Goal: Transaction & Acquisition: Purchase product/service

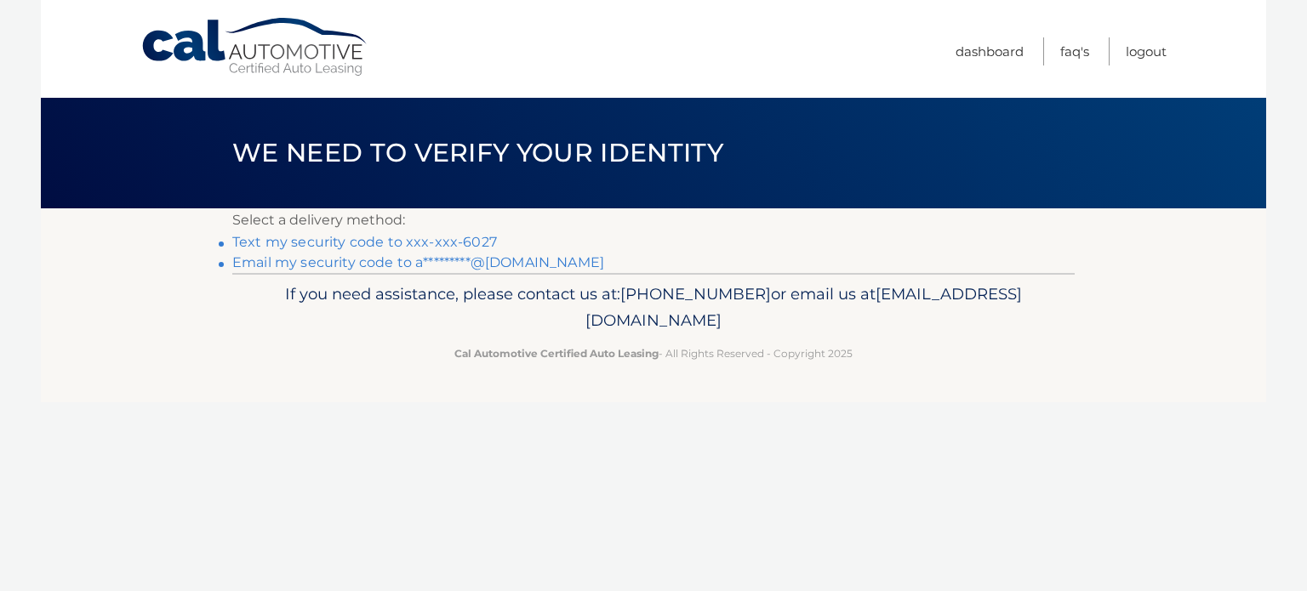
click at [430, 248] on link "Text my security code to xxx-xxx-6027" at bounding box center [364, 242] width 265 height 16
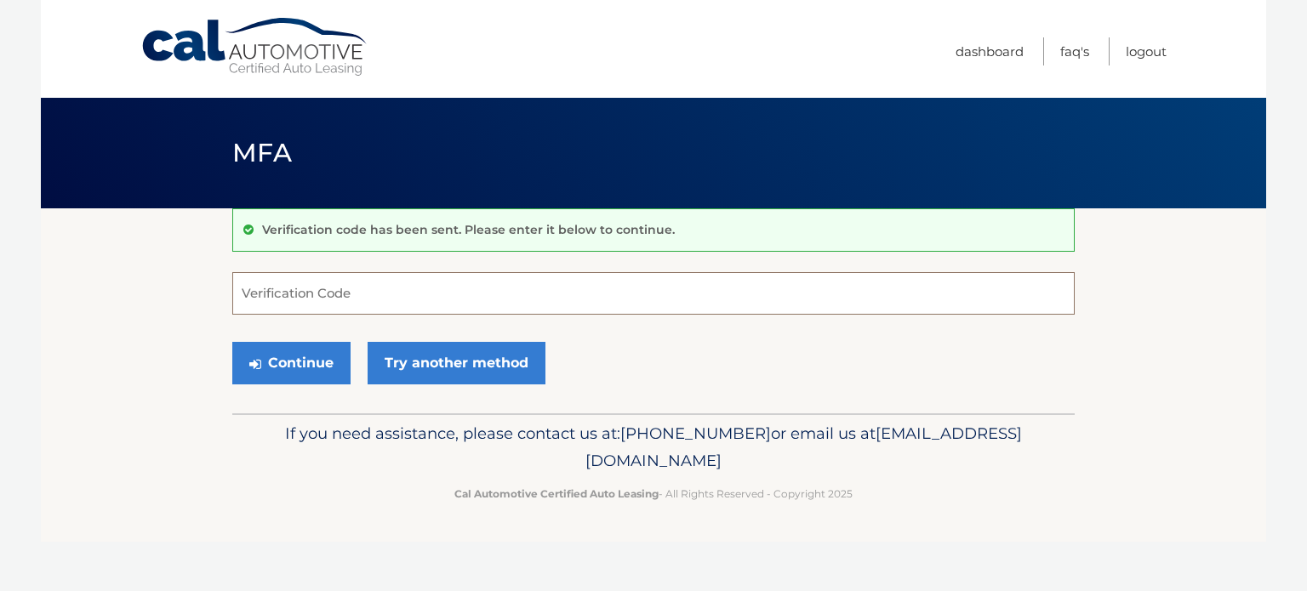
click at [430, 289] on input "Verification Code" at bounding box center [653, 293] width 842 height 43
click at [348, 304] on input "Verification Code" at bounding box center [653, 293] width 842 height 43
type input "182842"
click at [305, 356] on button "Continue" at bounding box center [291, 363] width 118 height 43
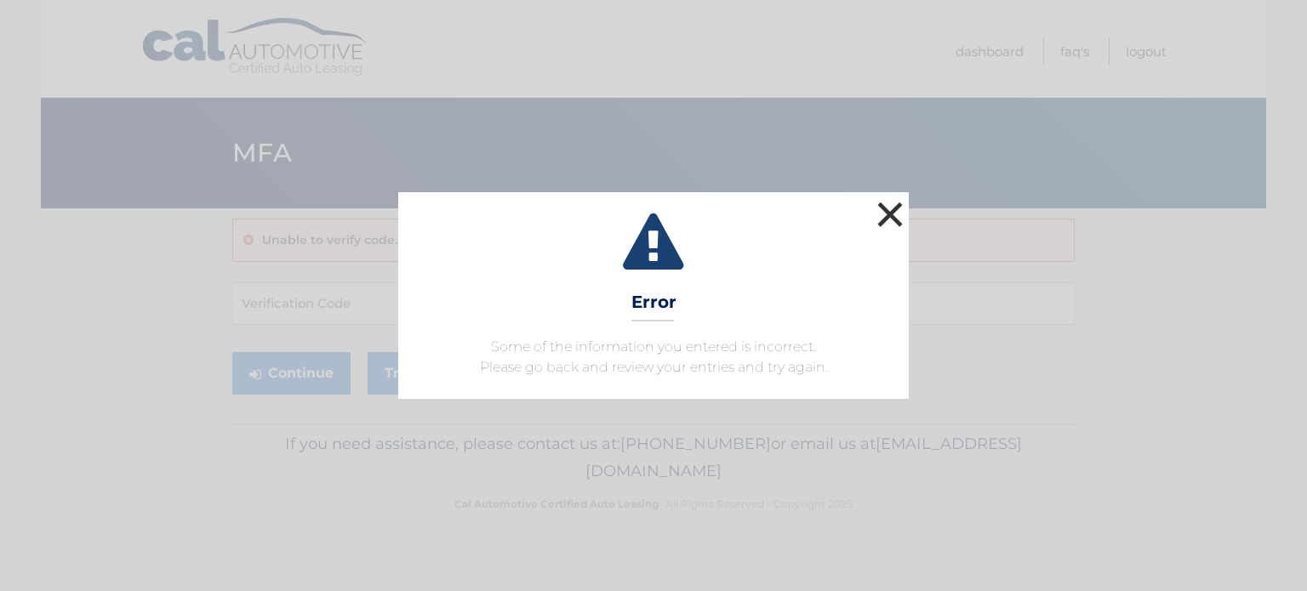
click at [889, 219] on button "×" at bounding box center [890, 214] width 34 height 34
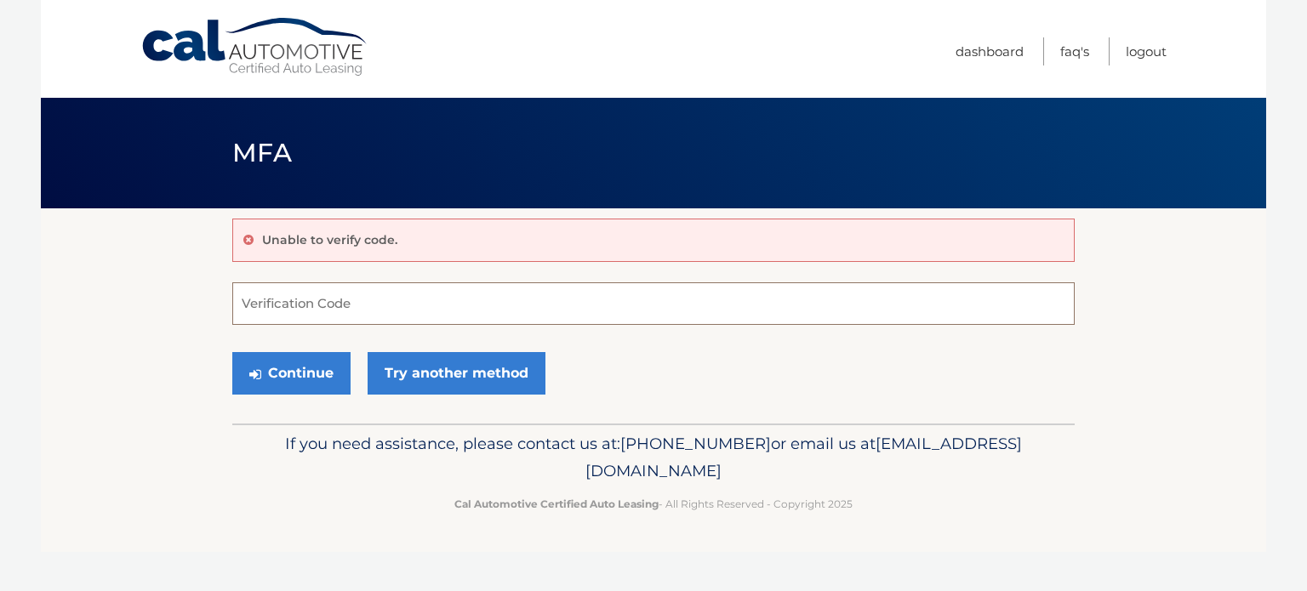
click at [440, 293] on input "Verification Code" at bounding box center [653, 303] width 842 height 43
paste input "182848"
type input "182848"
click at [301, 367] on button "Continue" at bounding box center [291, 373] width 118 height 43
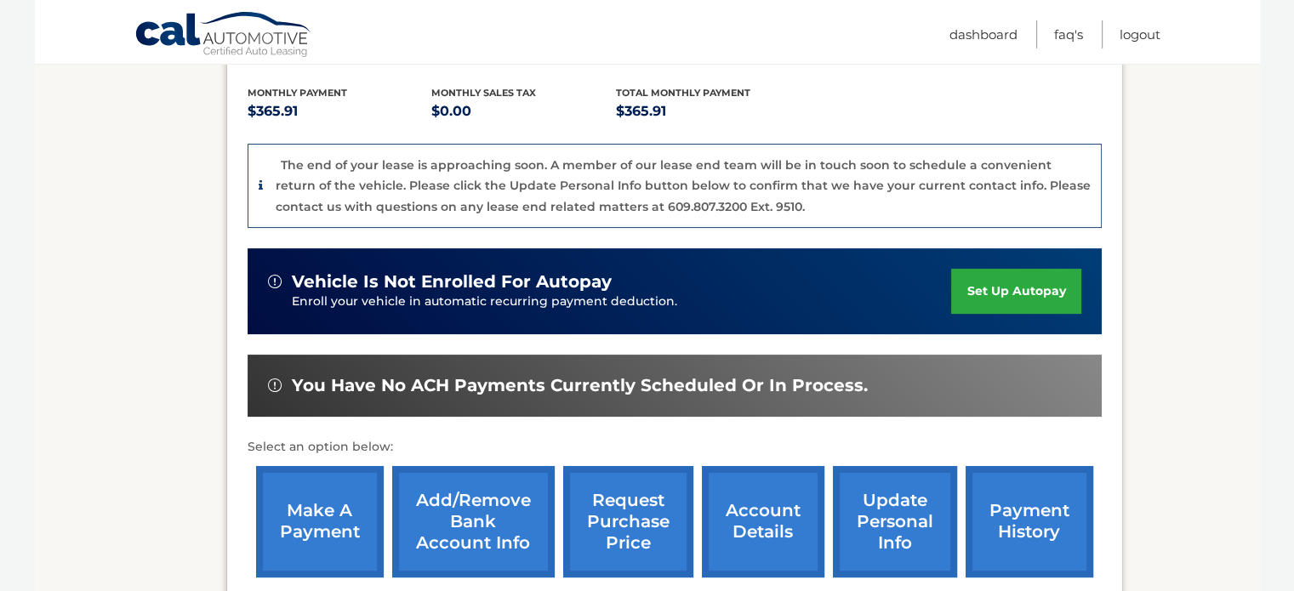
scroll to position [350, 0]
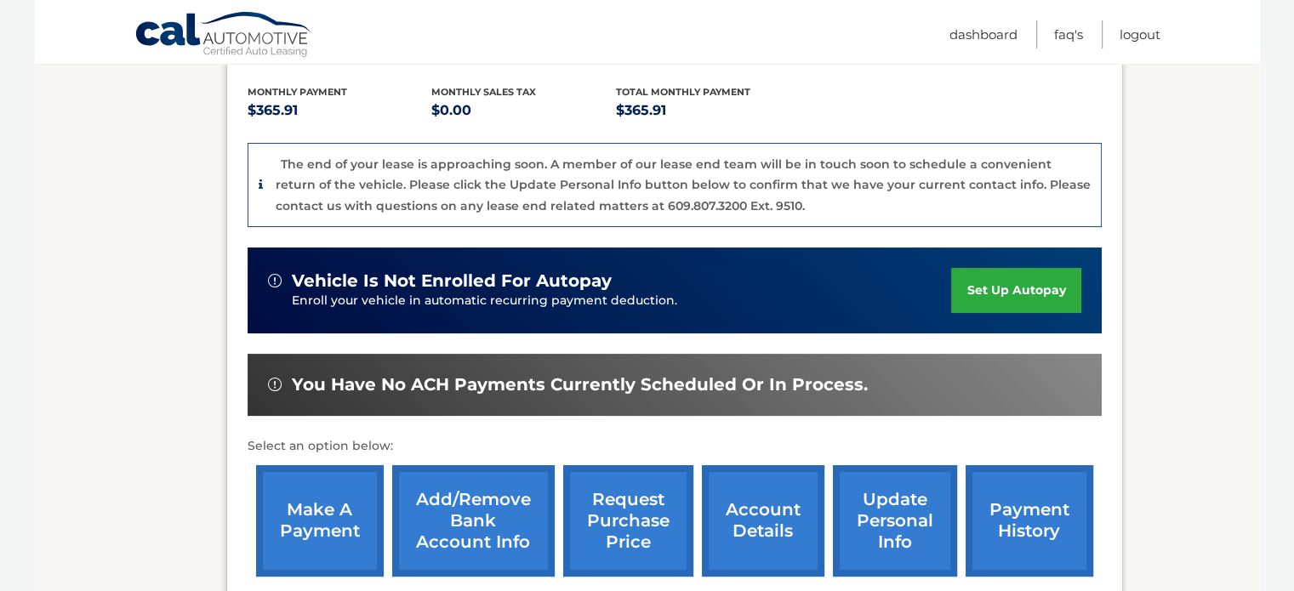
click at [312, 525] on link "make a payment" at bounding box center [320, 520] width 128 height 111
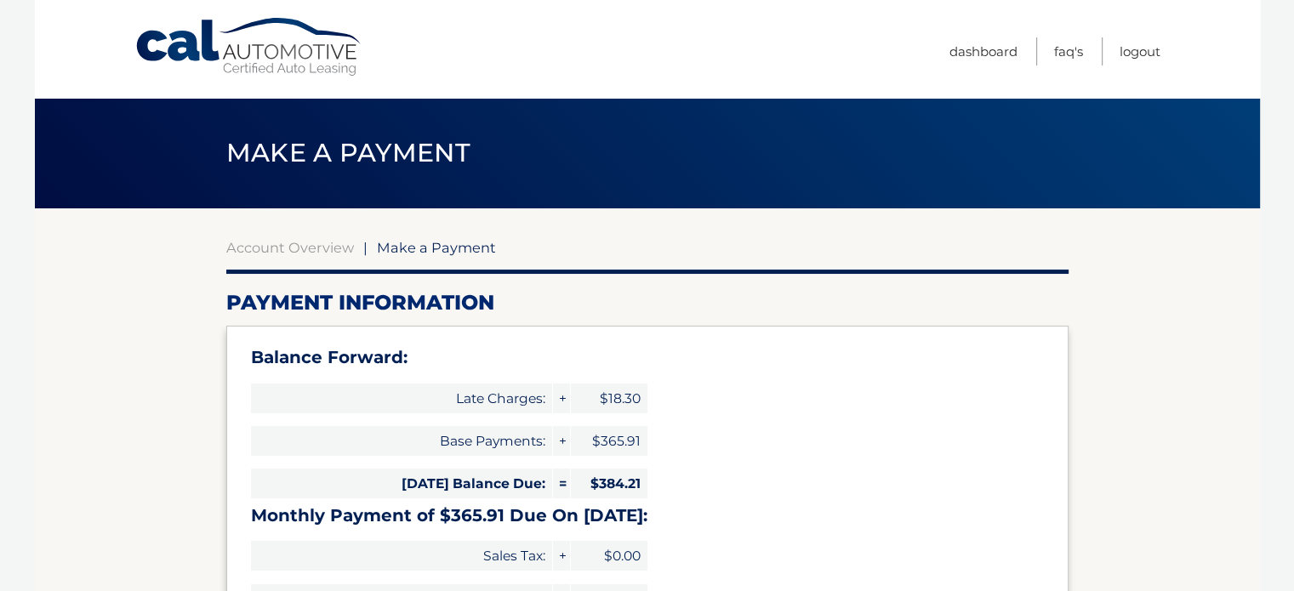
select select "OTNmNmEyODEtMWRiOS00ZWY4LWE1MDAtMGY3YzkxNjAzYzE1"
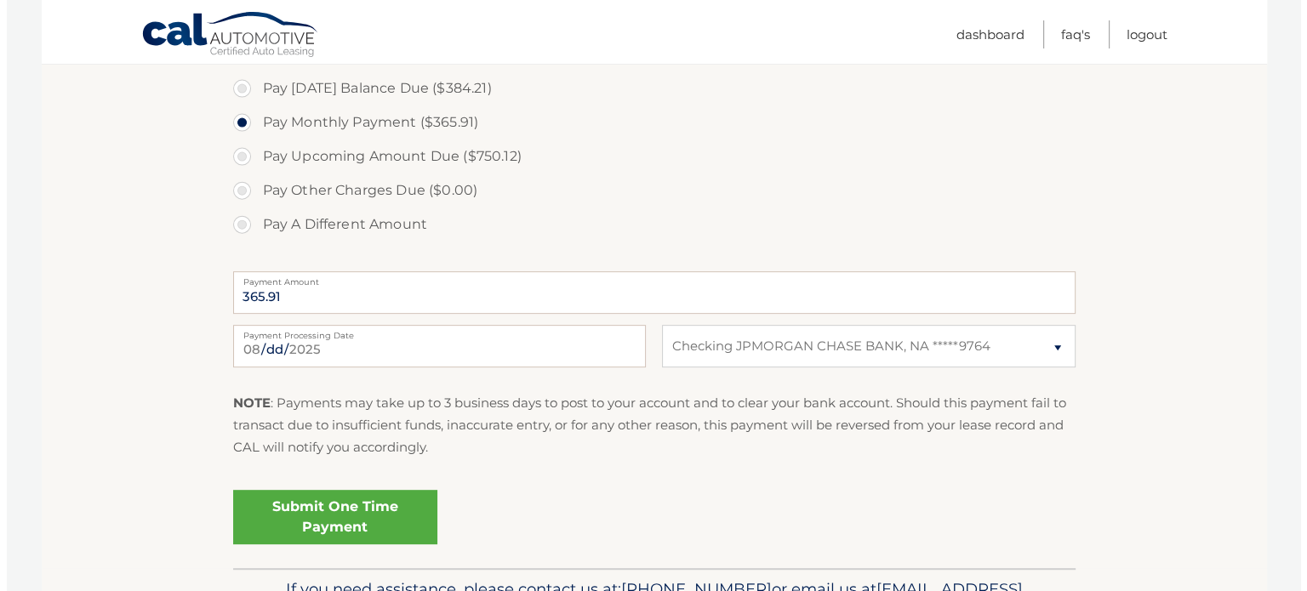
scroll to position [636, 0]
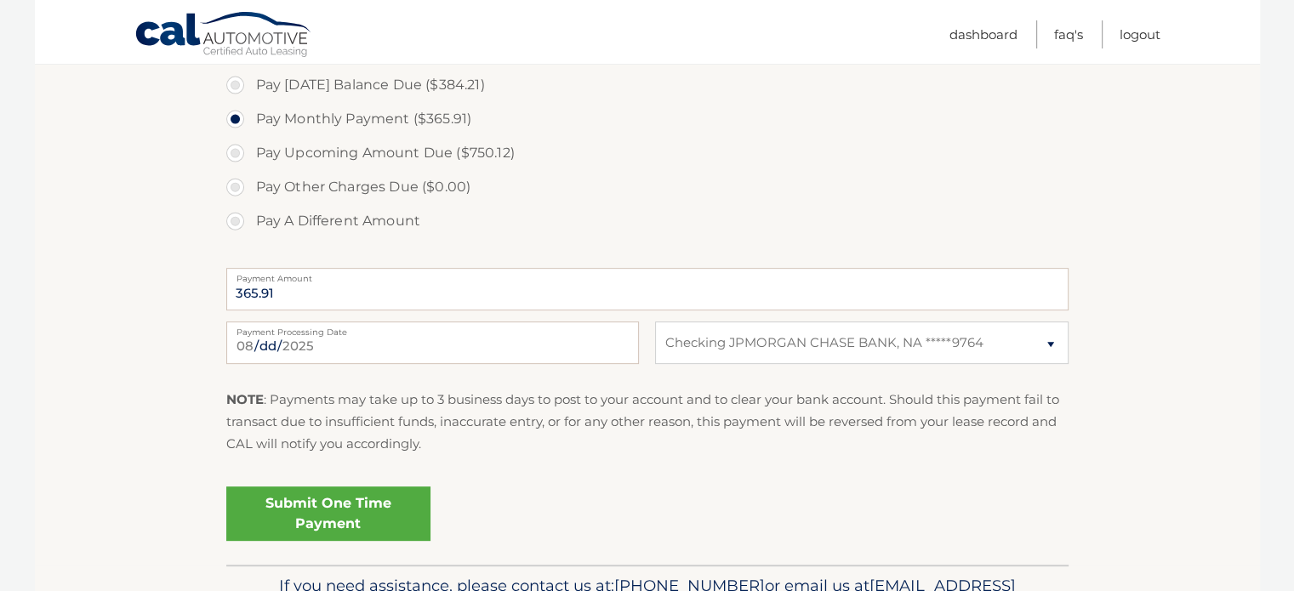
click at [306, 541] on link "Submit One Time Payment" at bounding box center [328, 514] width 204 height 54
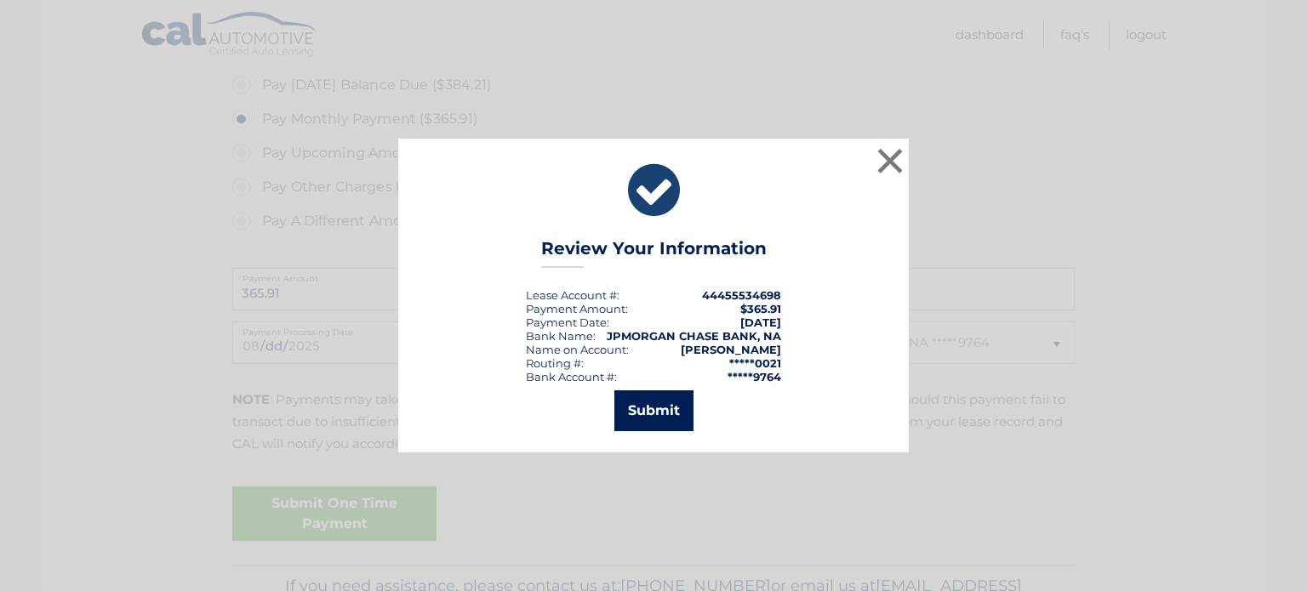
click at [630, 411] on button "Submit" at bounding box center [653, 410] width 79 height 41
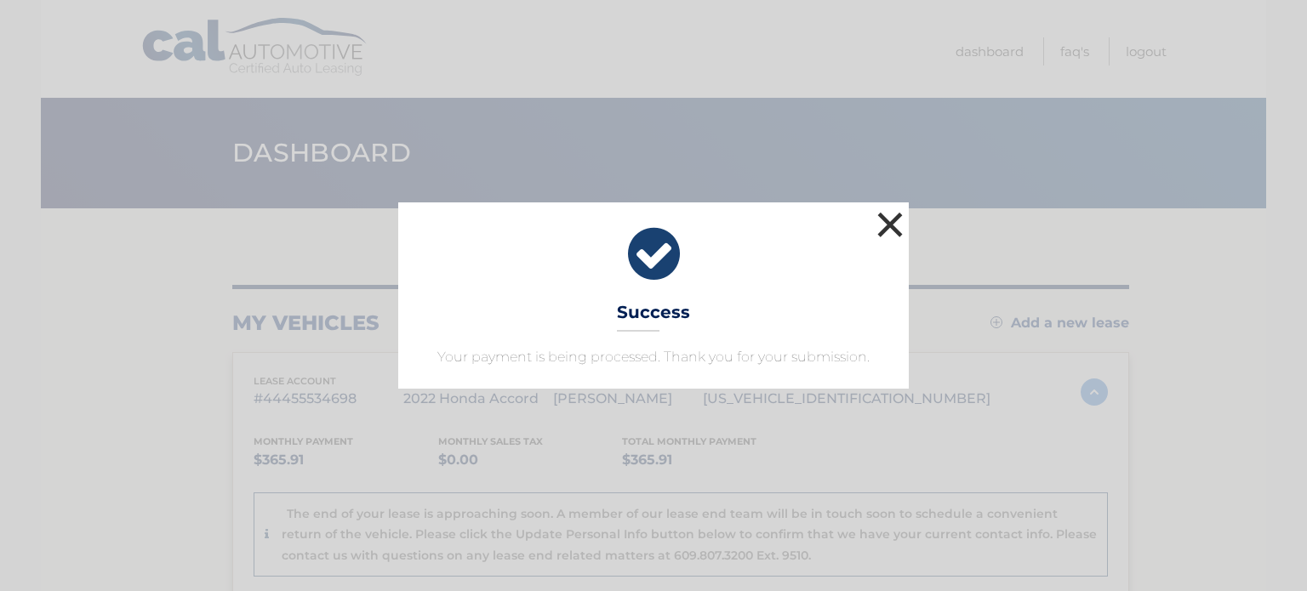
click at [888, 223] on button "×" at bounding box center [890, 225] width 34 height 34
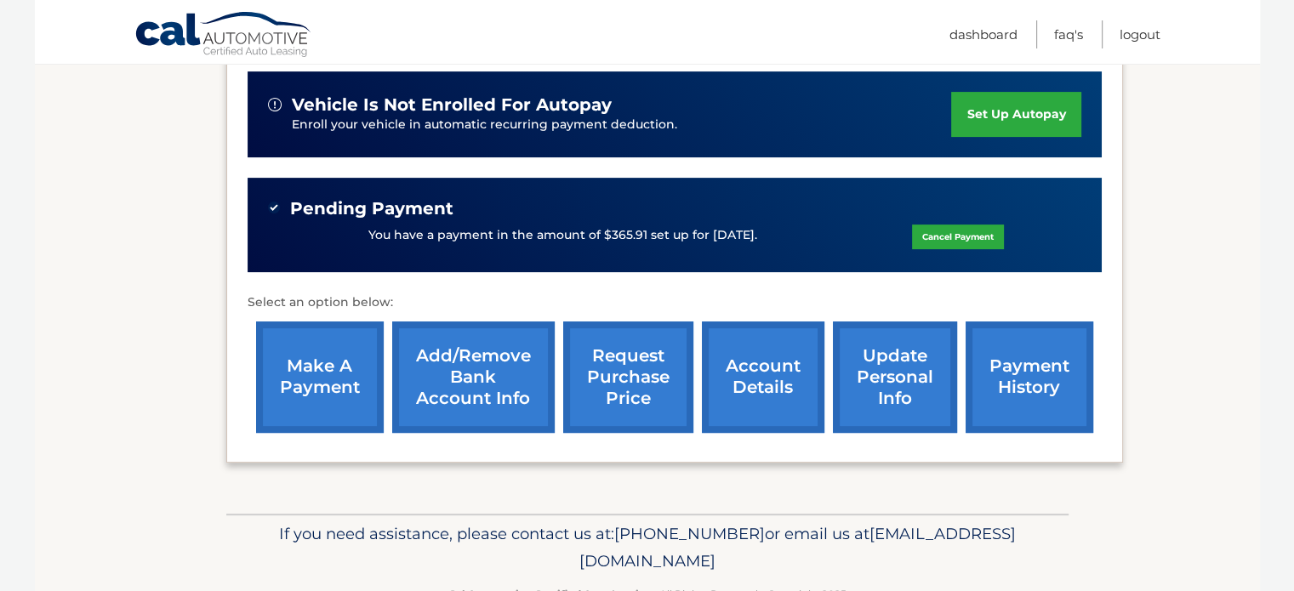
scroll to position [525, 0]
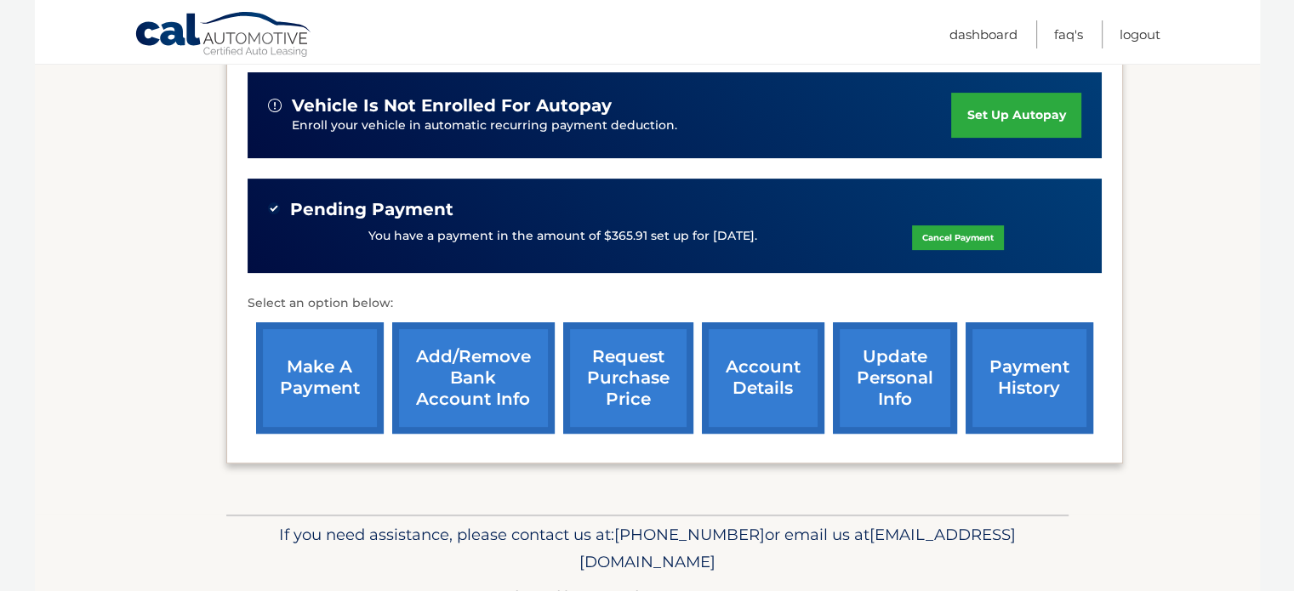
click at [783, 396] on link "account details" at bounding box center [763, 377] width 123 height 111
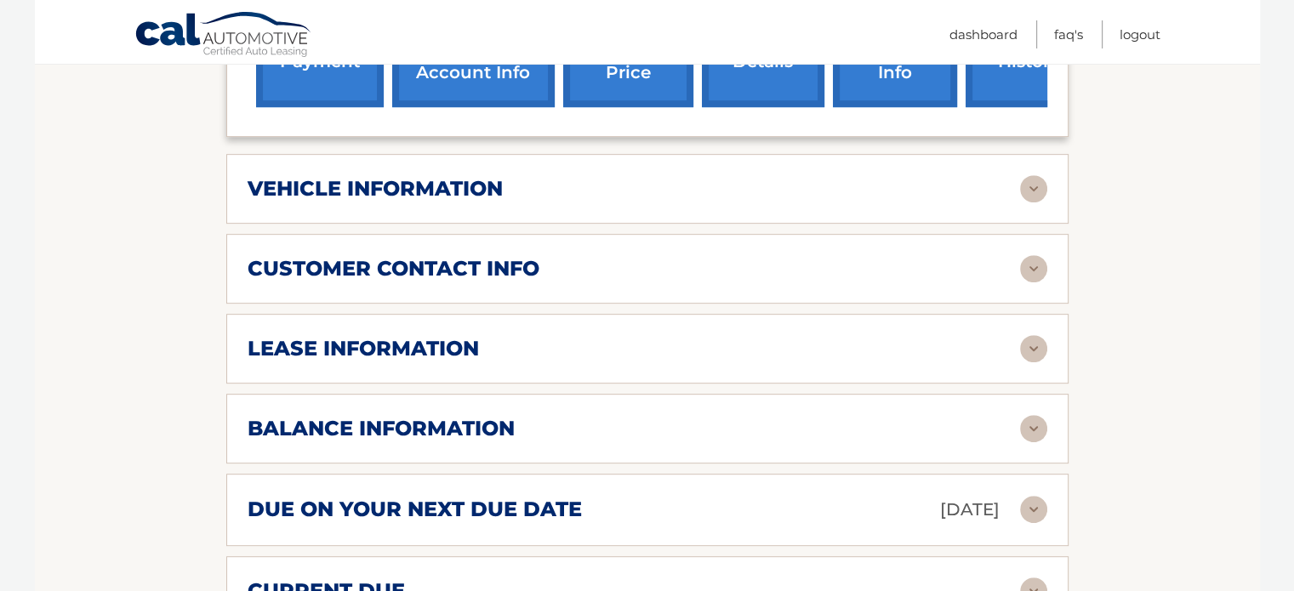
scroll to position [793, 0]
click at [642, 416] on div "balance information" at bounding box center [634, 429] width 772 height 26
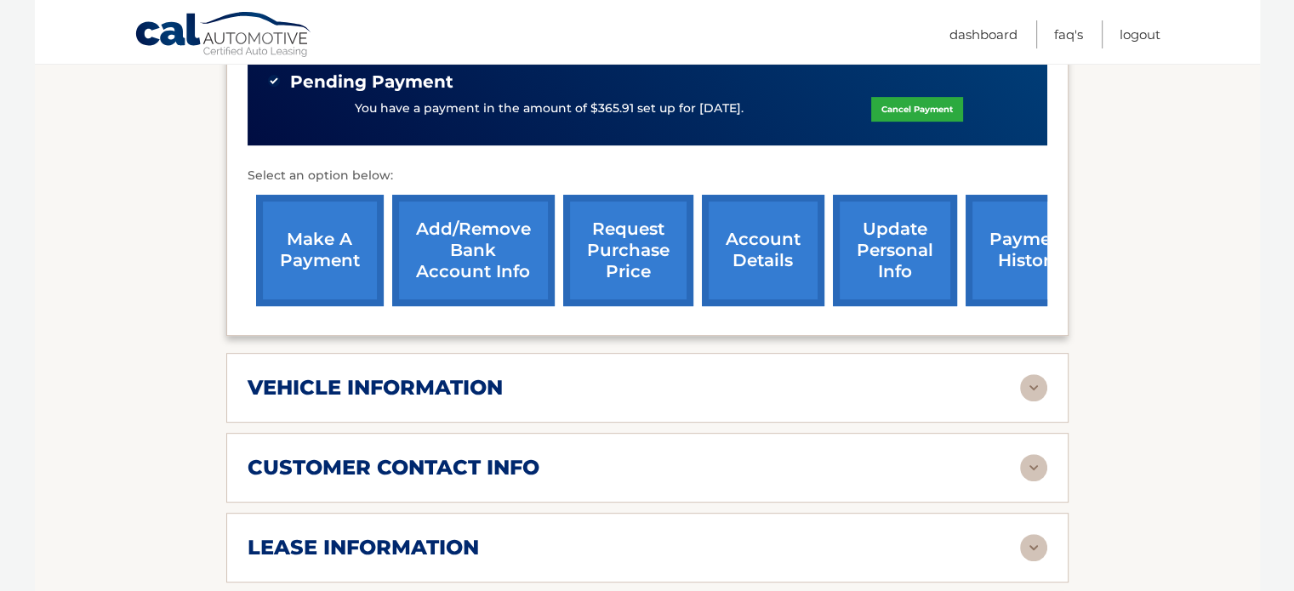
scroll to position [595, 0]
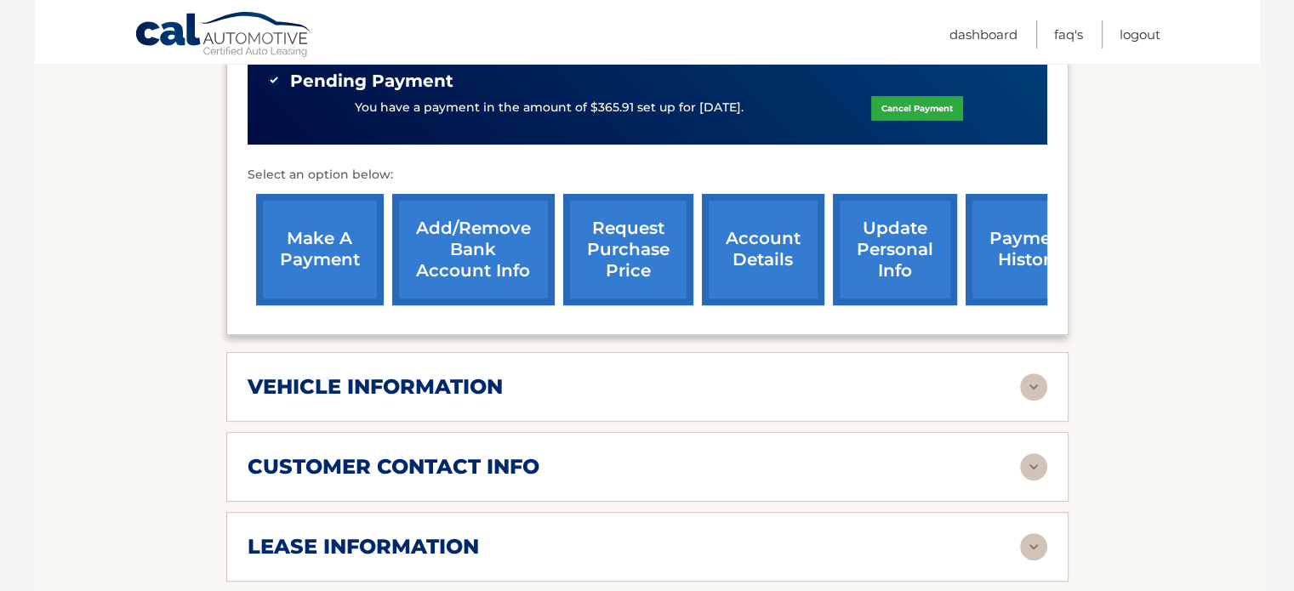
click at [657, 380] on div "vehicle information vehicle Year 2022 vehicle make Honda vehicle model Accord v…" at bounding box center [647, 387] width 842 height 70
click at [777, 374] on div "vehicle information" at bounding box center [634, 387] width 772 height 26
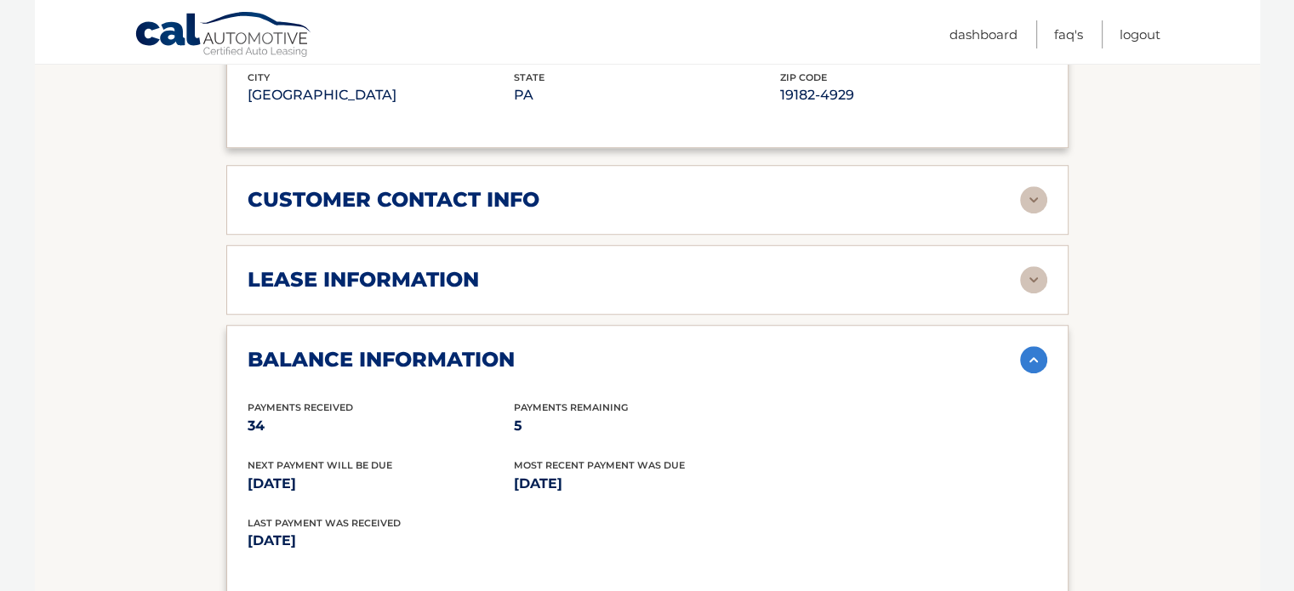
scroll to position [1272, 0]
click at [445, 266] on h2 "lease information" at bounding box center [363, 279] width 231 height 26
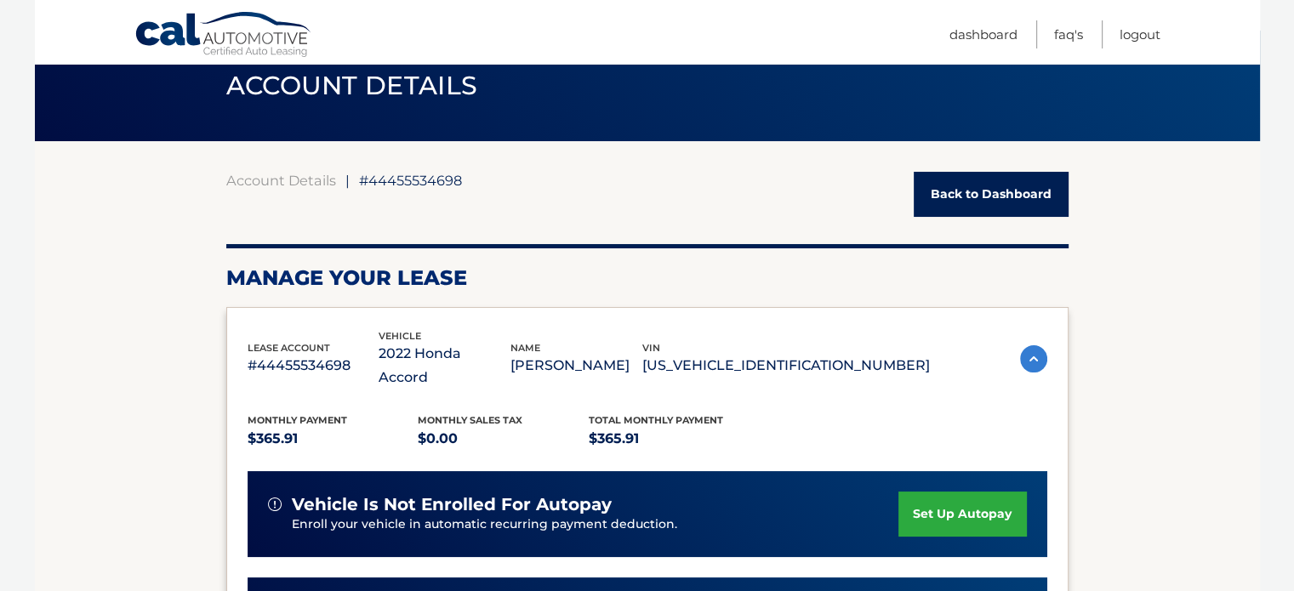
scroll to position [66, 0]
